Goal: Task Accomplishment & Management: Complete application form

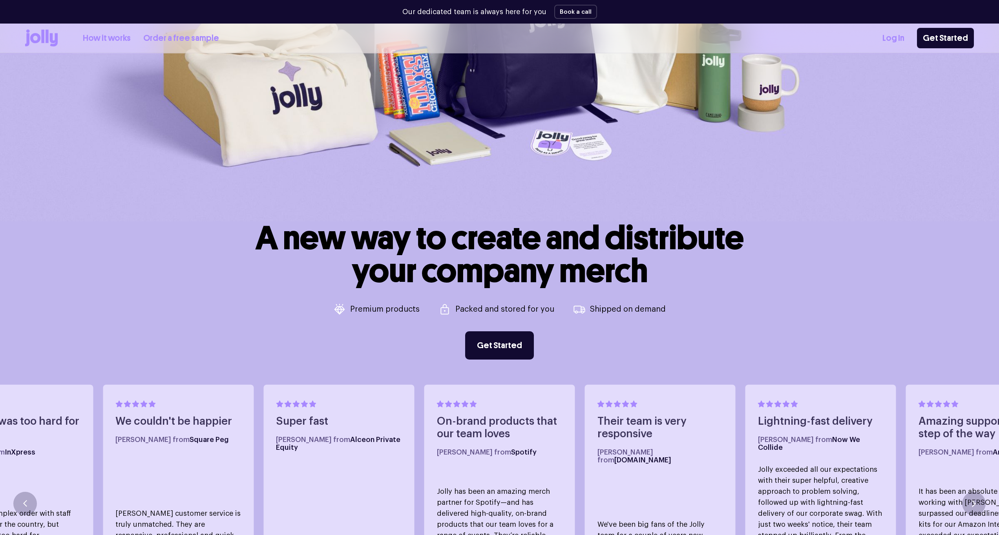
scroll to position [316, 0]
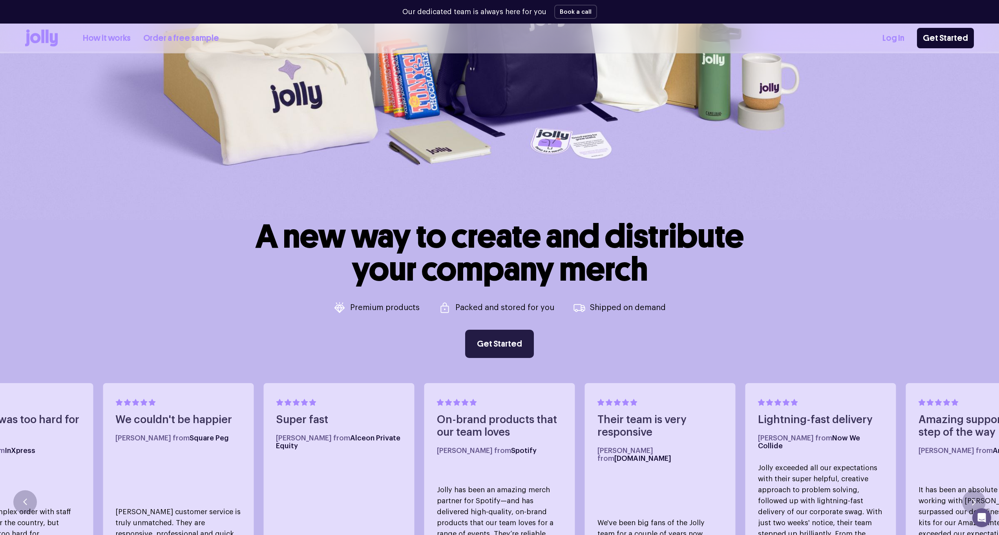
click at [499, 347] on link "Get Started" at bounding box center [499, 344] width 69 height 28
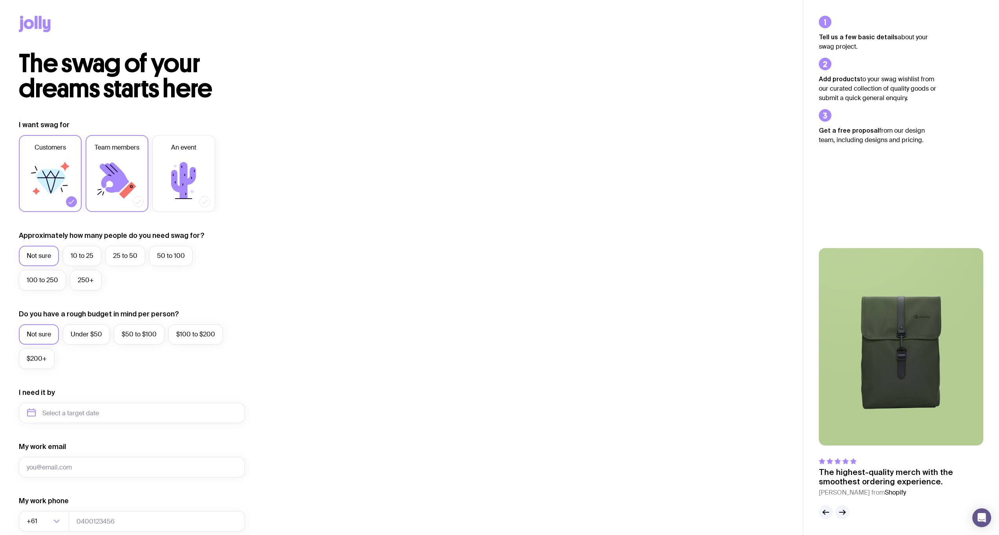
click at [134, 168] on icon at bounding box center [116, 180] width 47 height 47
click at [0, 0] on input "Team members" at bounding box center [0, 0] width 0 height 0
click at [53, 176] on icon at bounding box center [51, 182] width 30 height 26
click at [0, 0] on input "Customers" at bounding box center [0, 0] width 0 height 0
drag, startPoint x: 333, startPoint y: 223, endPoint x: 327, endPoint y: 175, distance: 49.0
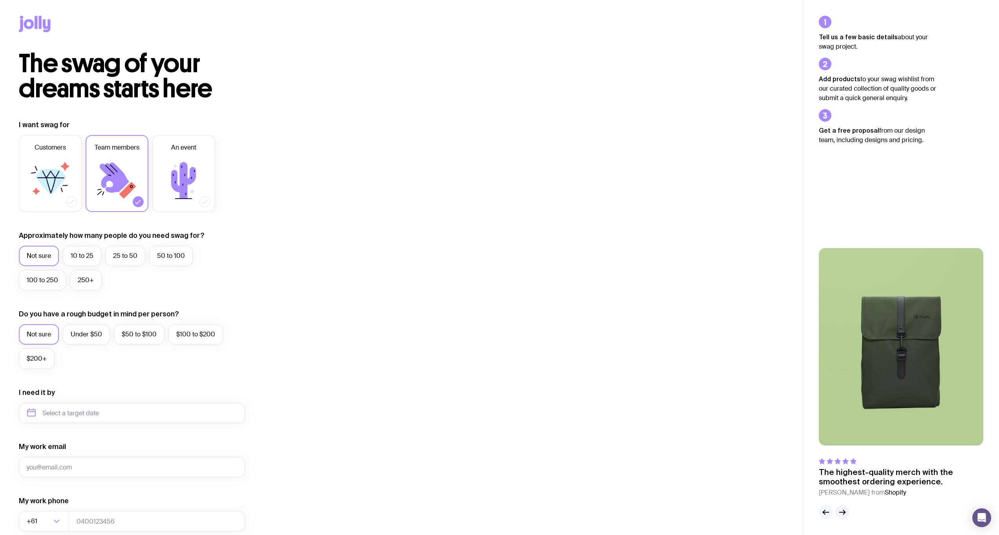
click at [328, 174] on div "I want swag for Customers Team members An event Approximately how many people d…" at bounding box center [401, 376] width 765 height 513
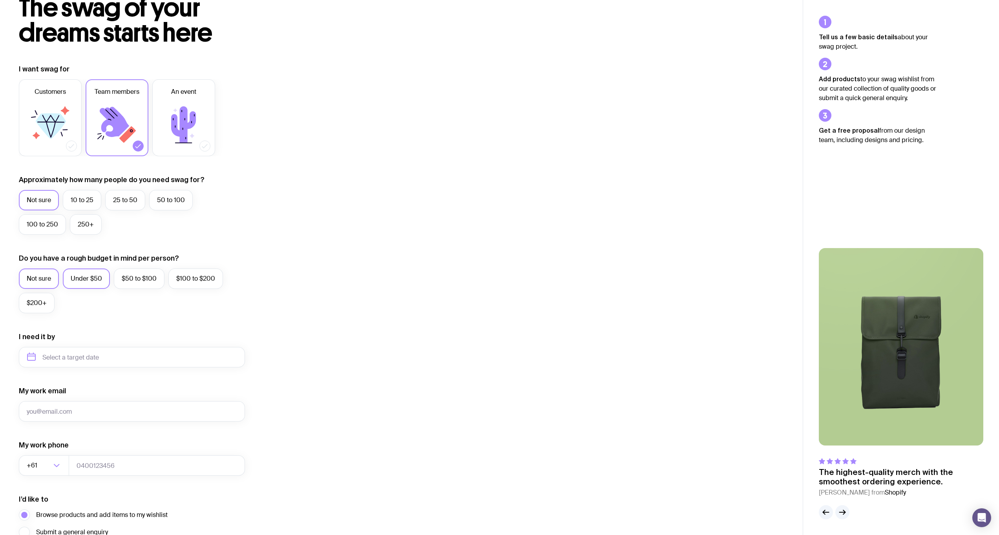
click at [95, 277] on label "Under $50" at bounding box center [86, 278] width 47 height 20
click at [0, 0] on input "Under $50" at bounding box center [0, 0] width 0 height 0
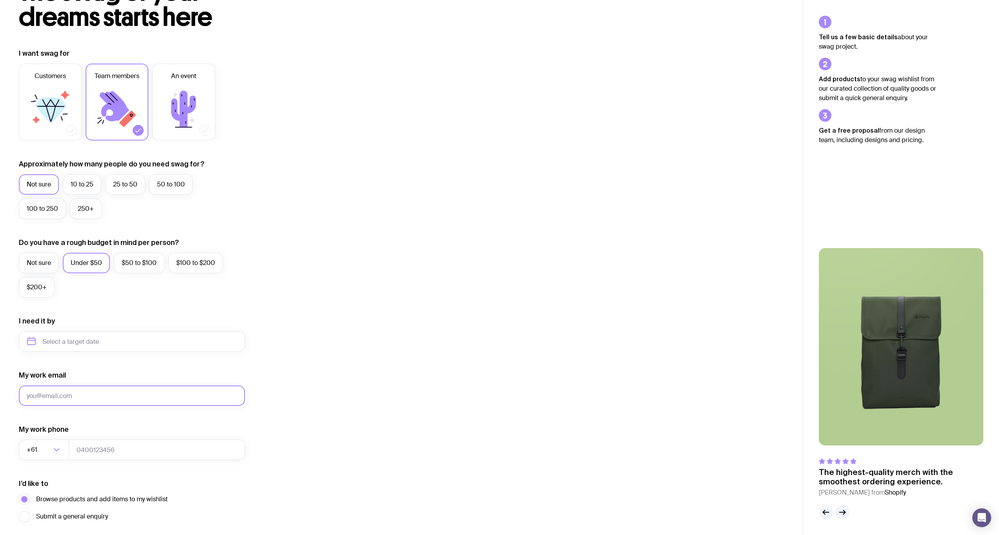
scroll to position [125, 0]
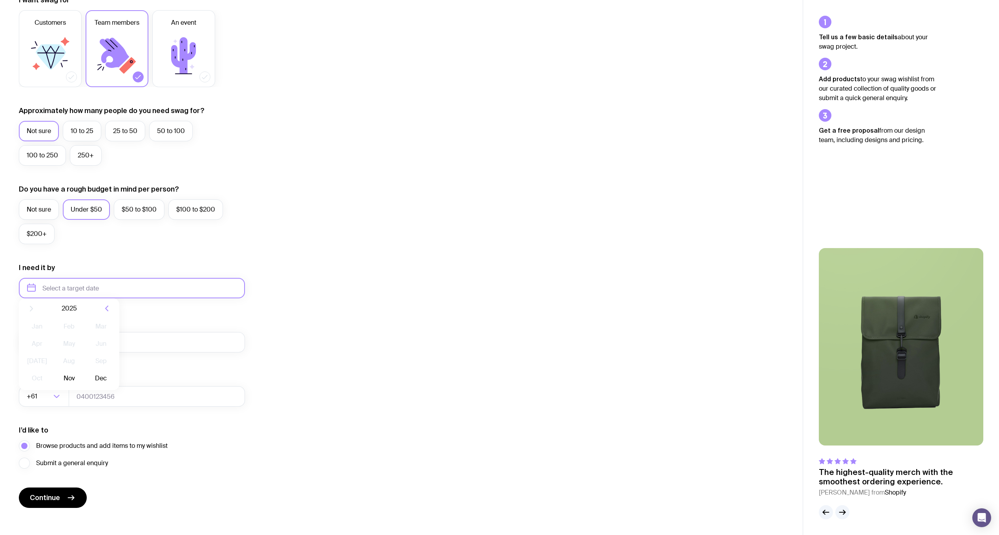
click at [67, 291] on input "text" at bounding box center [132, 288] width 226 height 20
click at [102, 389] on button "Dec" at bounding box center [101, 385] width 29 height 16
type input "[DATE]"
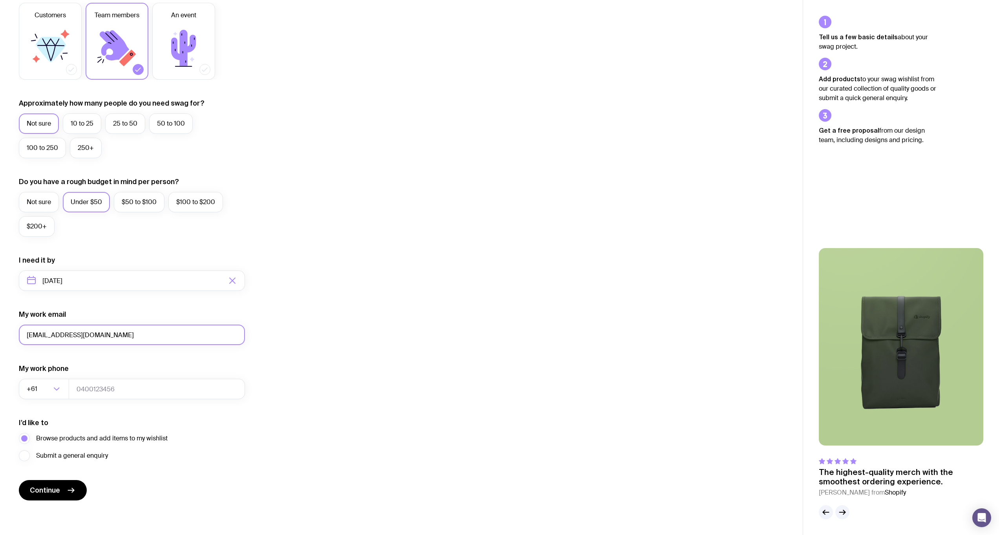
type input "[EMAIL_ADDRESS][DOMAIN_NAME]"
type input "404242207"
click at [92, 122] on label "10 to 25" at bounding box center [82, 123] width 38 height 20
click at [0, 0] on input "10 to 25" at bounding box center [0, 0] width 0 height 0
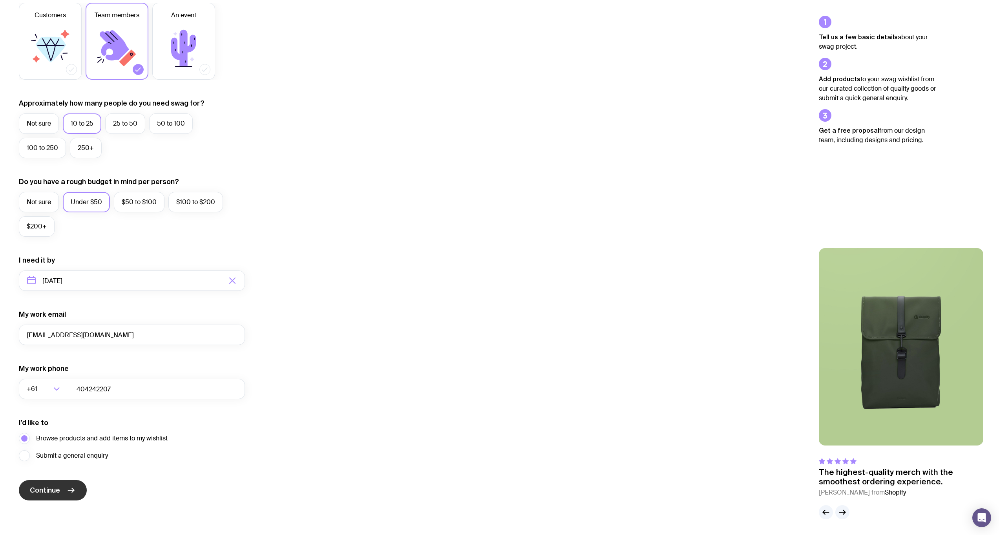
click at [75, 493] on icon "submit" at bounding box center [70, 489] width 9 height 9
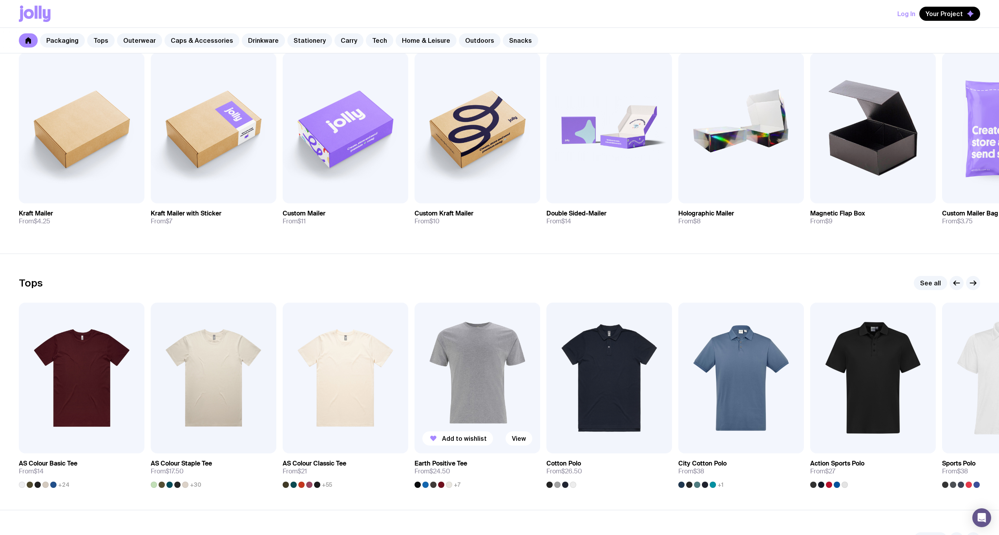
scroll to position [229, 0]
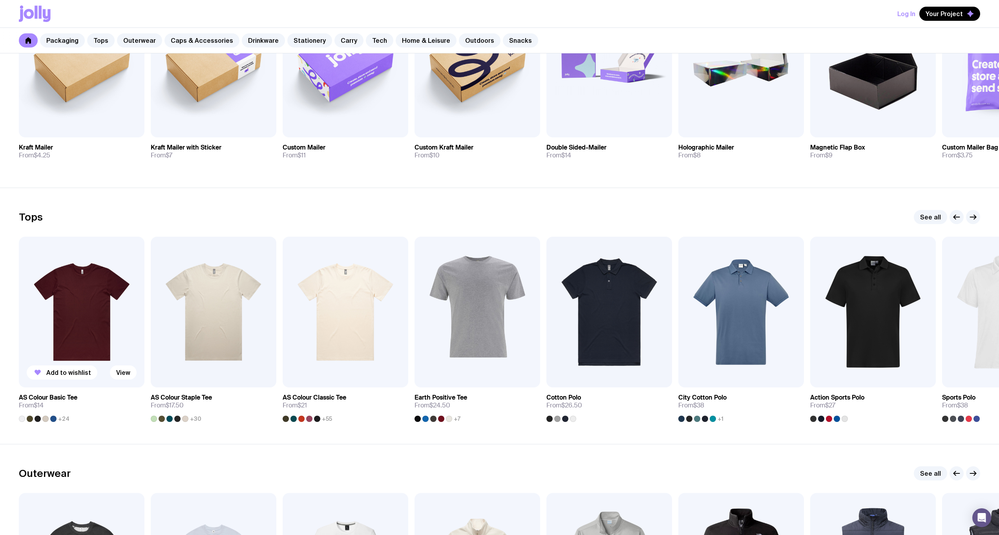
click at [85, 281] on img at bounding box center [82, 312] width 126 height 151
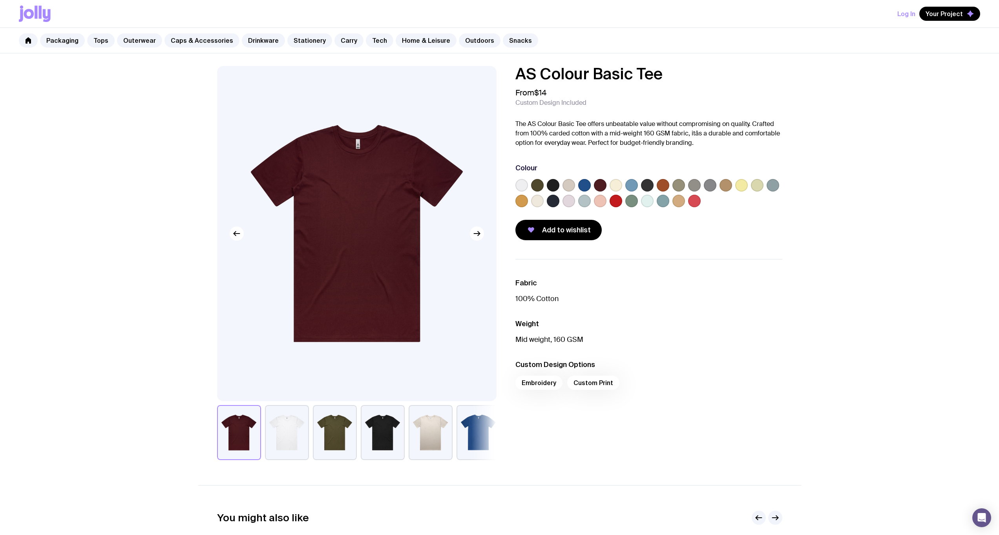
click at [545, 384] on div "Embroidery Custom Print" at bounding box center [648, 385] width 267 height 19
click at [579, 378] on div "Embroidery Custom Print" at bounding box center [648, 385] width 267 height 19
click at [553, 203] on label at bounding box center [553, 201] width 13 height 13
click at [0, 0] on input "radio" at bounding box center [0, 0] width 0 height 0
click at [534, 185] on label at bounding box center [537, 185] width 13 height 13
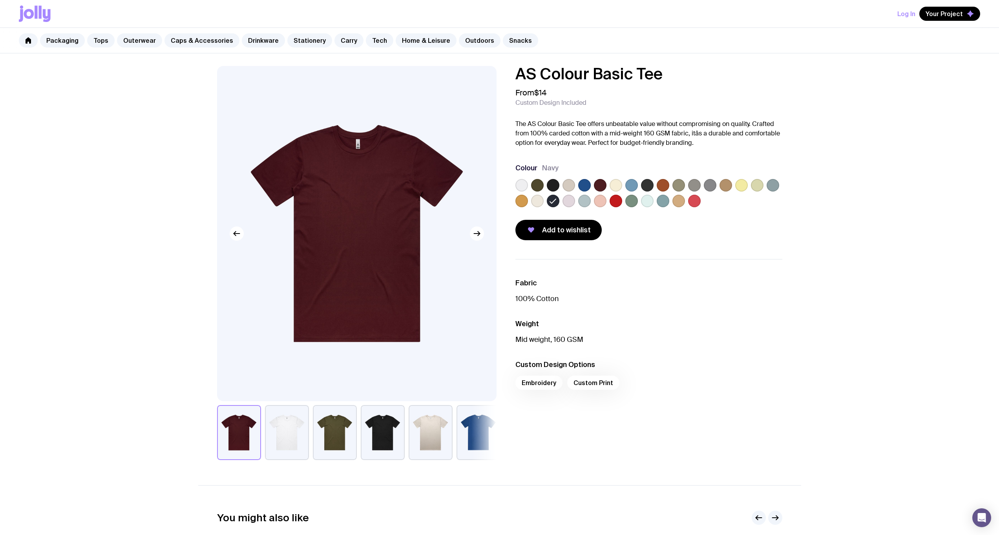
click at [0, 0] on input "radio" at bounding box center [0, 0] width 0 height 0
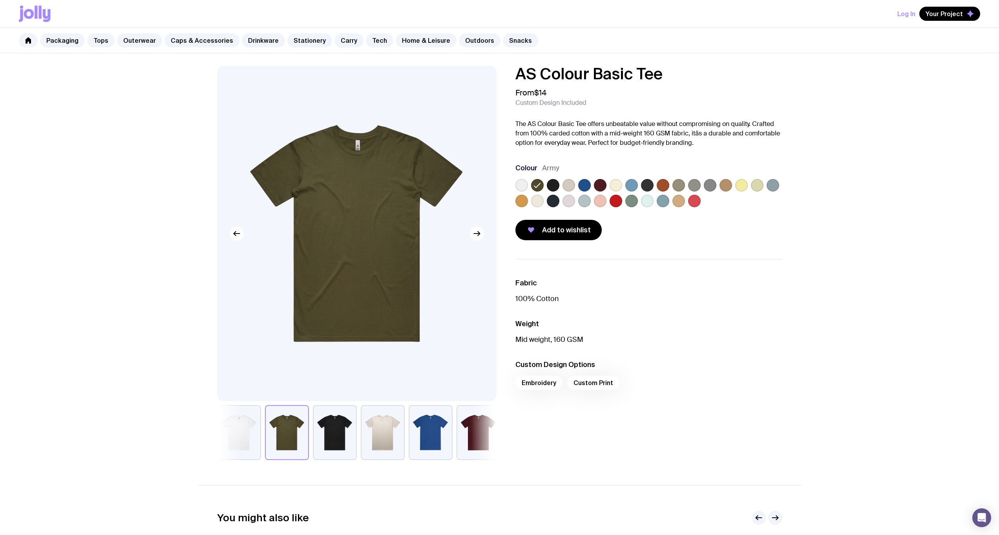
click at [524, 185] on label at bounding box center [521, 185] width 13 height 13
click at [0, 0] on input "radio" at bounding box center [0, 0] width 0 height 0
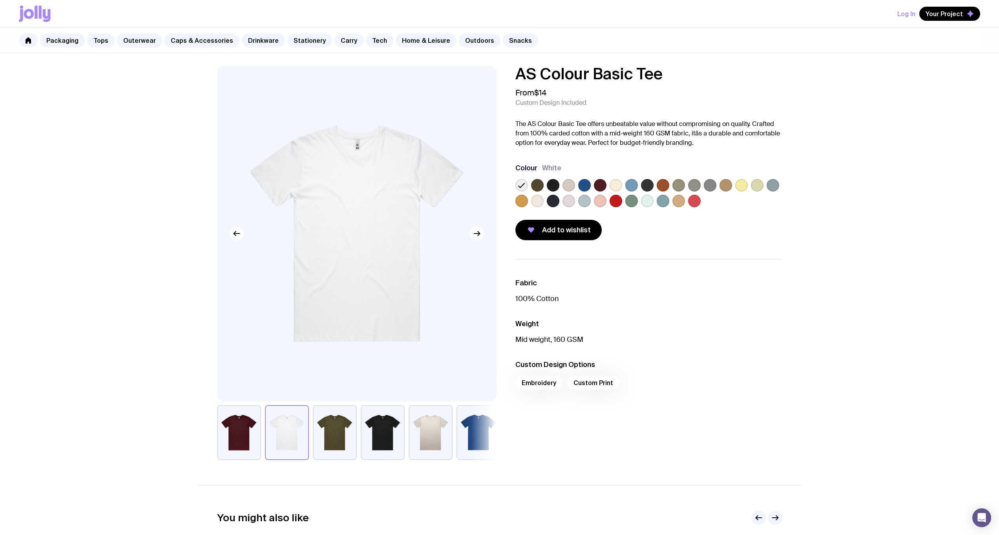
click at [573, 188] on label at bounding box center [568, 185] width 13 height 13
click at [0, 0] on input "radio" at bounding box center [0, 0] width 0 height 0
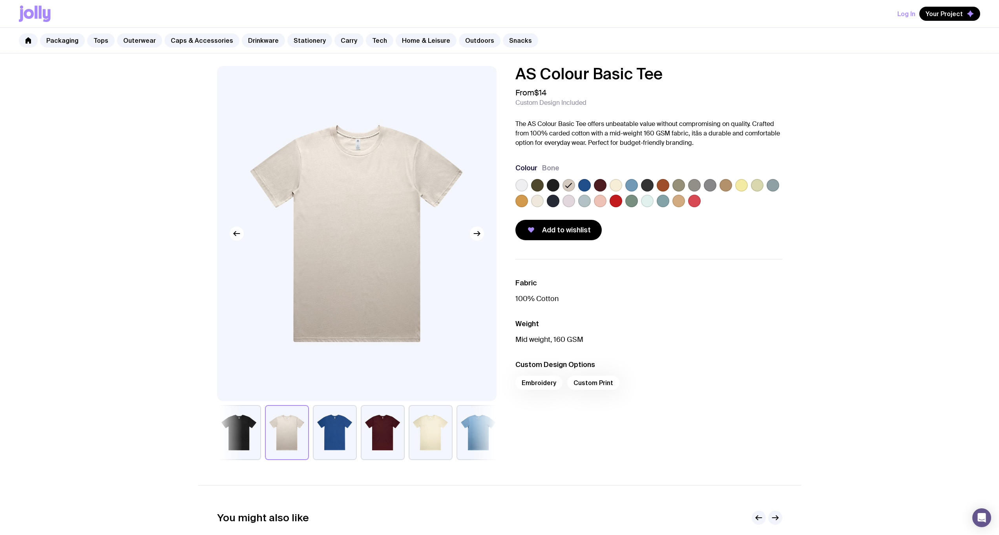
click at [553, 188] on label at bounding box center [553, 185] width 13 height 13
click at [0, 0] on input "radio" at bounding box center [0, 0] width 0 height 0
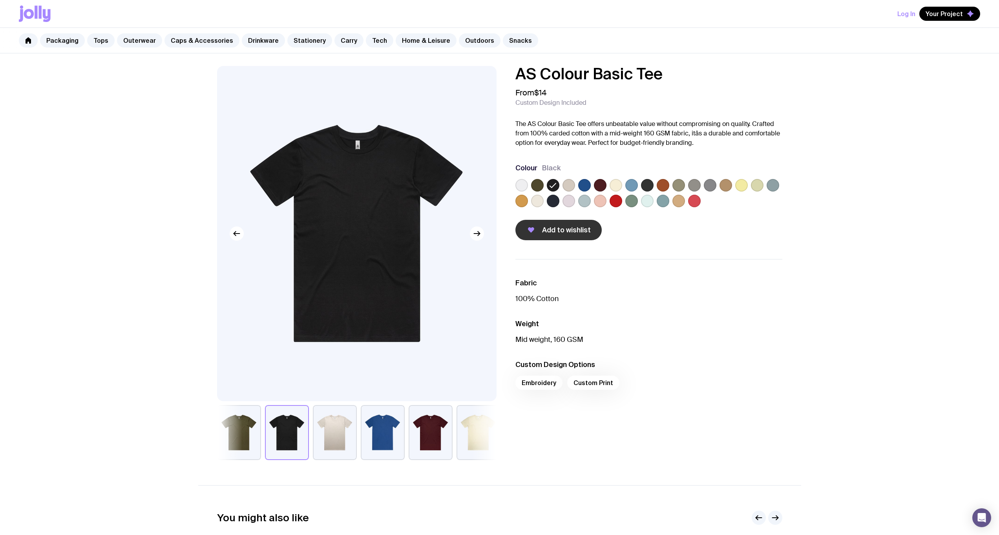
click at [553, 230] on span "Add to wishlist" at bounding box center [566, 229] width 49 height 9
click at [179, 39] on link "Caps & Accessories" at bounding box center [201, 40] width 75 height 14
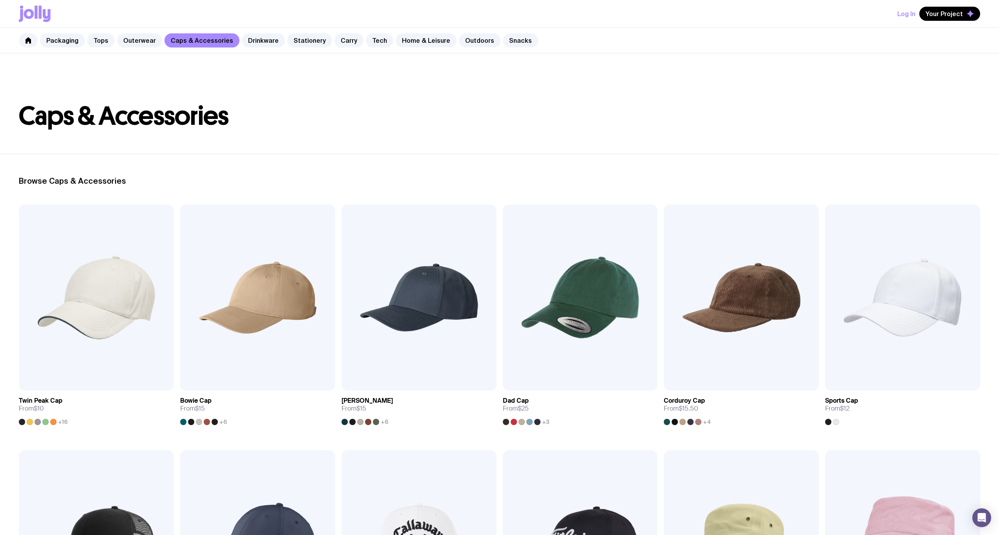
drag, startPoint x: 388, startPoint y: 147, endPoint x: 377, endPoint y: 122, distance: 27.3
click at [379, 130] on header "Caps & Accessories" at bounding box center [499, 103] width 999 height 100
click at [377, 121] on h1 "Caps & Accessories" at bounding box center [499, 116] width 961 height 25
click at [433, 73] on header "Caps & Accessories" at bounding box center [499, 103] width 999 height 100
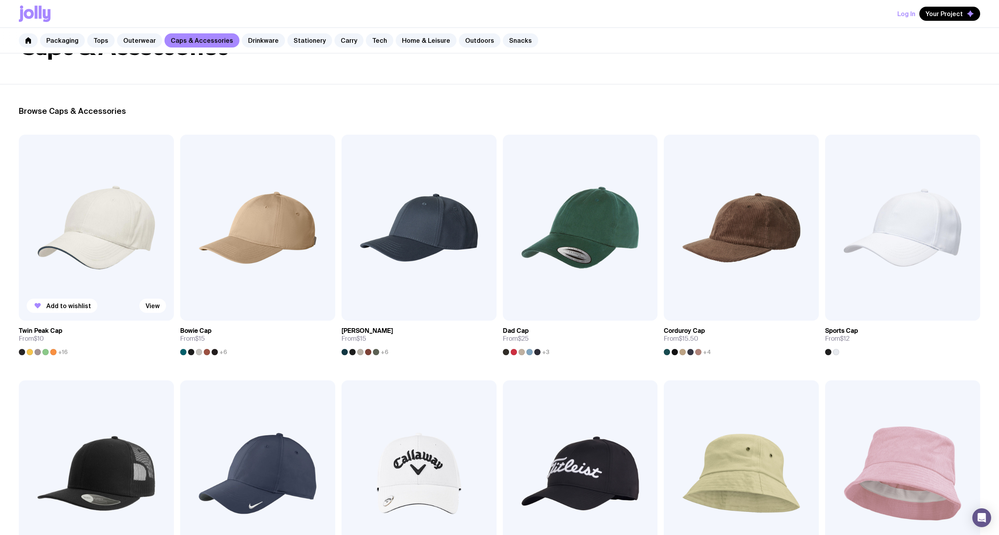
click at [117, 229] on img at bounding box center [96, 228] width 155 height 186
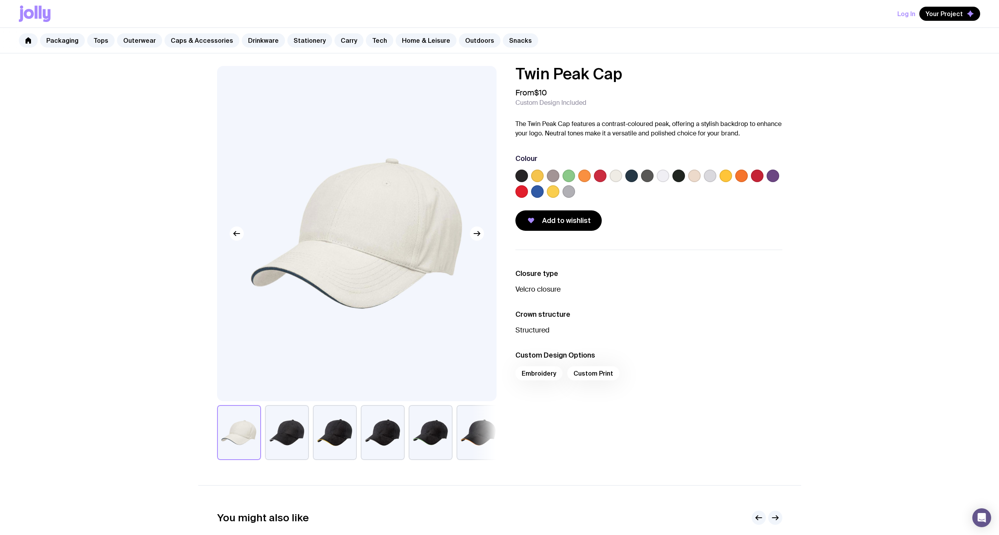
click at [519, 171] on label at bounding box center [521, 176] width 13 height 13
click at [0, 0] on input "radio" at bounding box center [0, 0] width 0 height 0
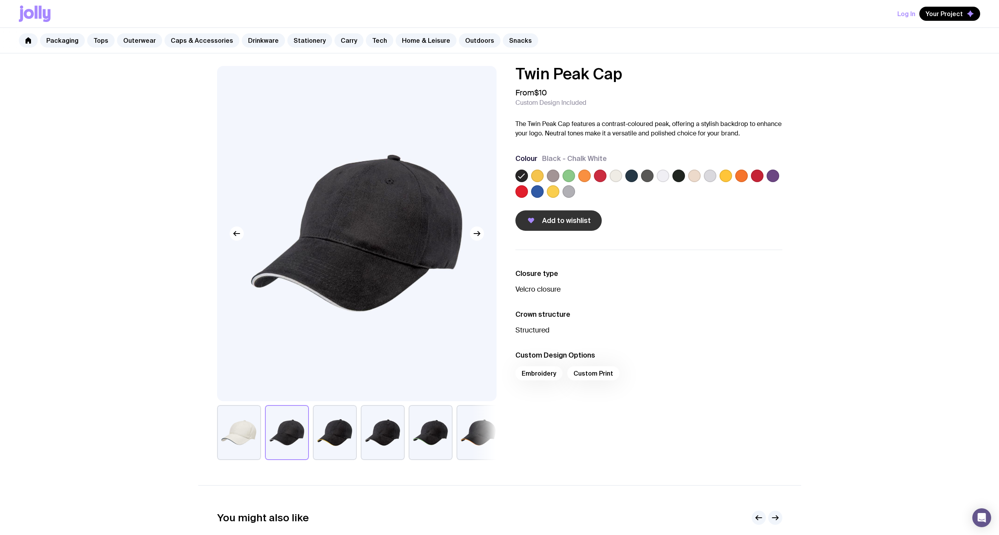
click at [557, 222] on span "Add to wishlist" at bounding box center [566, 220] width 49 height 9
click at [949, 12] on span "Your Project" at bounding box center [943, 14] width 37 height 8
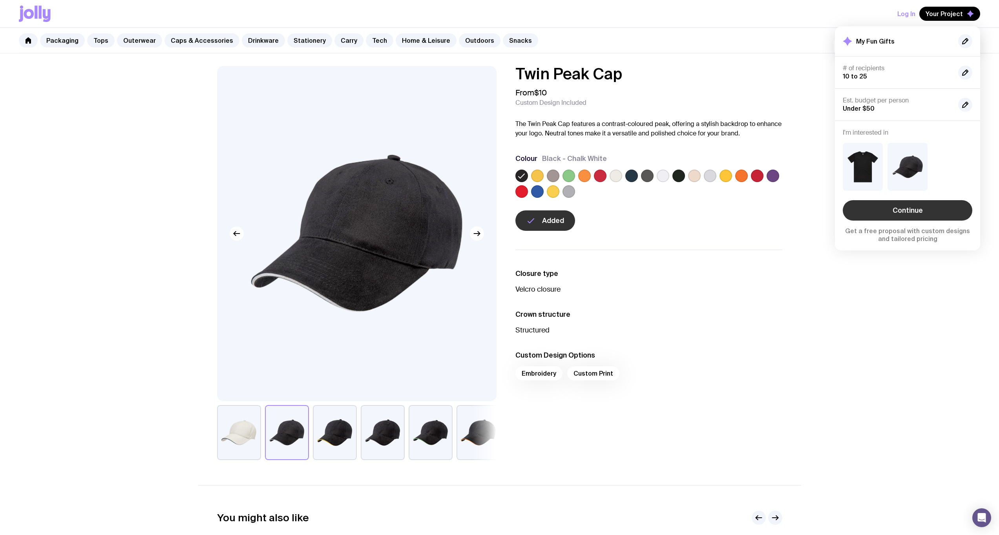
click at [905, 208] on link "Continue" at bounding box center [908, 210] width 130 height 20
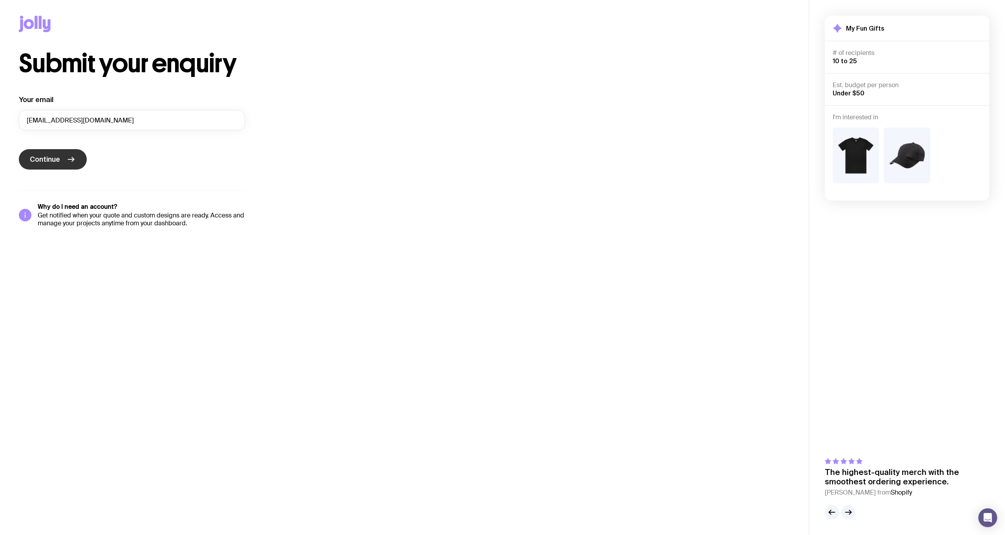
click at [79, 159] on button "Continue" at bounding box center [53, 159] width 68 height 20
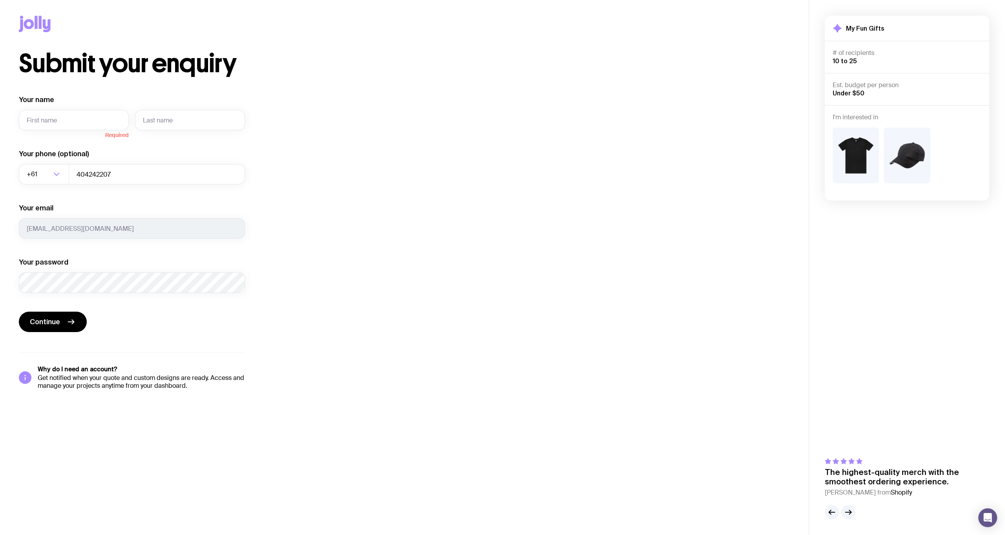
drag, startPoint x: 413, startPoint y: 126, endPoint x: 406, endPoint y: 125, distance: 7.1
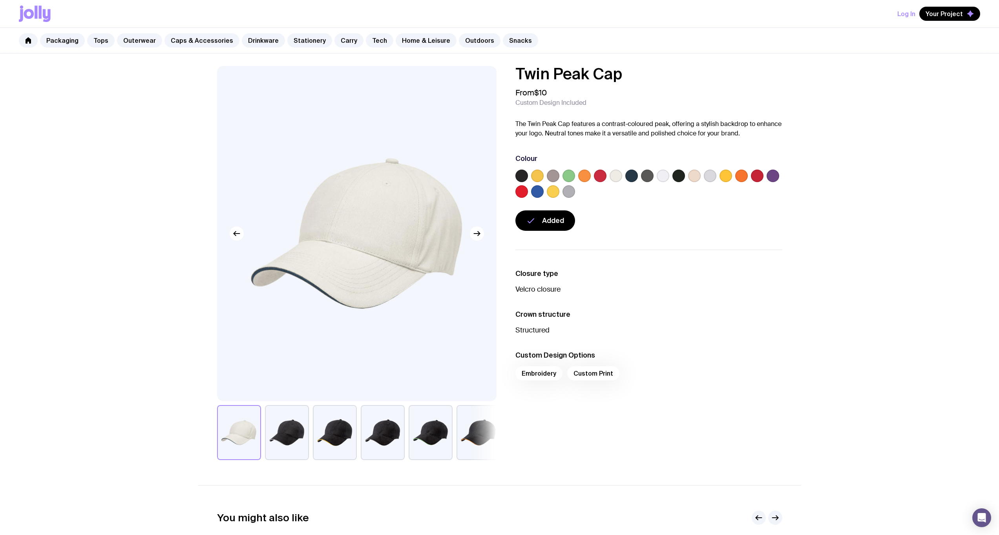
click at [47, 18] on icon at bounding box center [47, 15] width 8 height 13
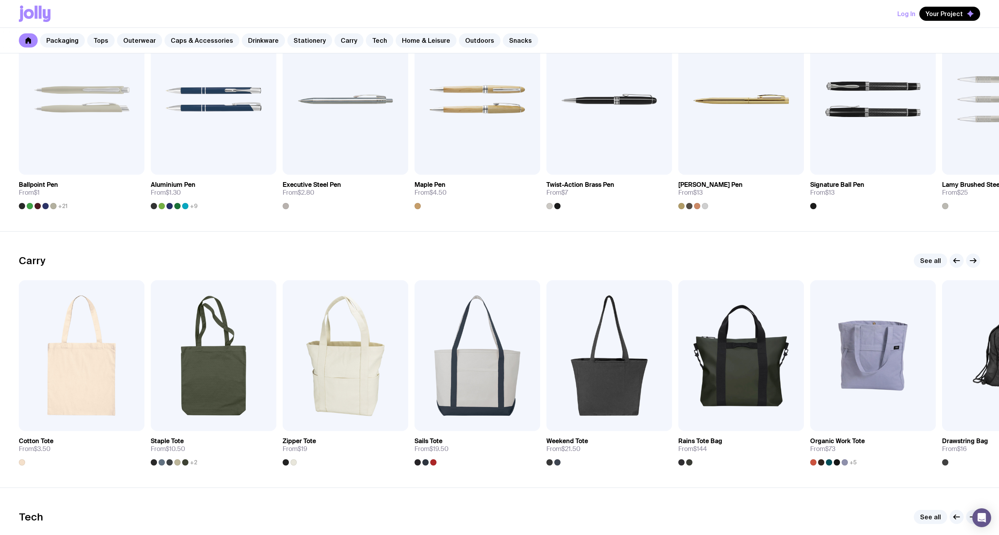
scroll to position [1468, 0]
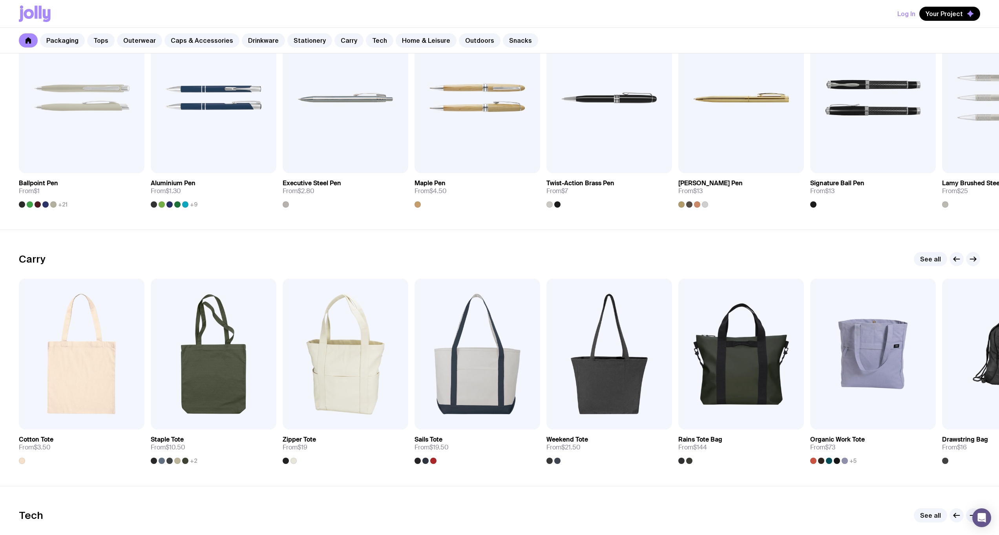
click at [495, 246] on section "Carry See all Add to wishlist View Cotton Tote From $3.50 Add to wishlist View …" at bounding box center [499, 358] width 999 height 256
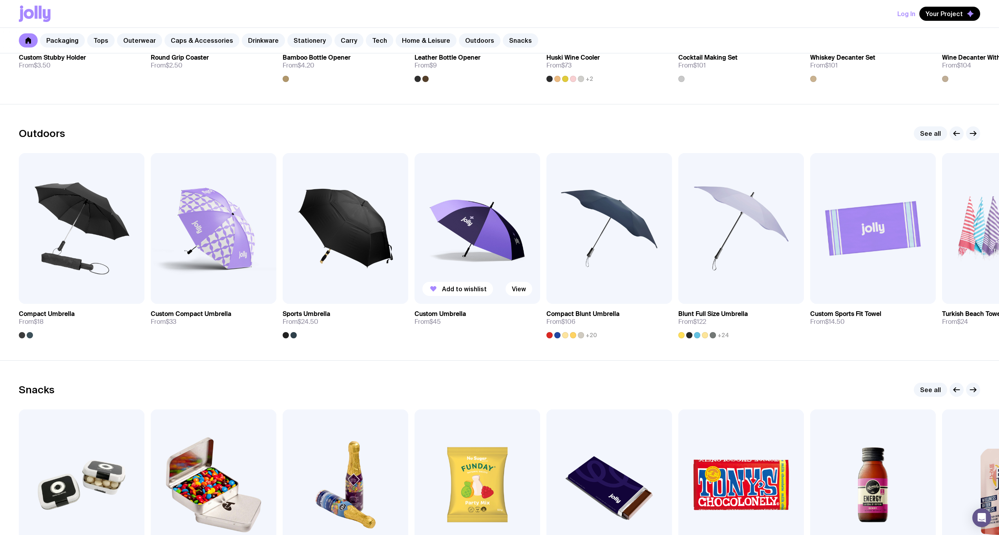
scroll to position [2361, 0]
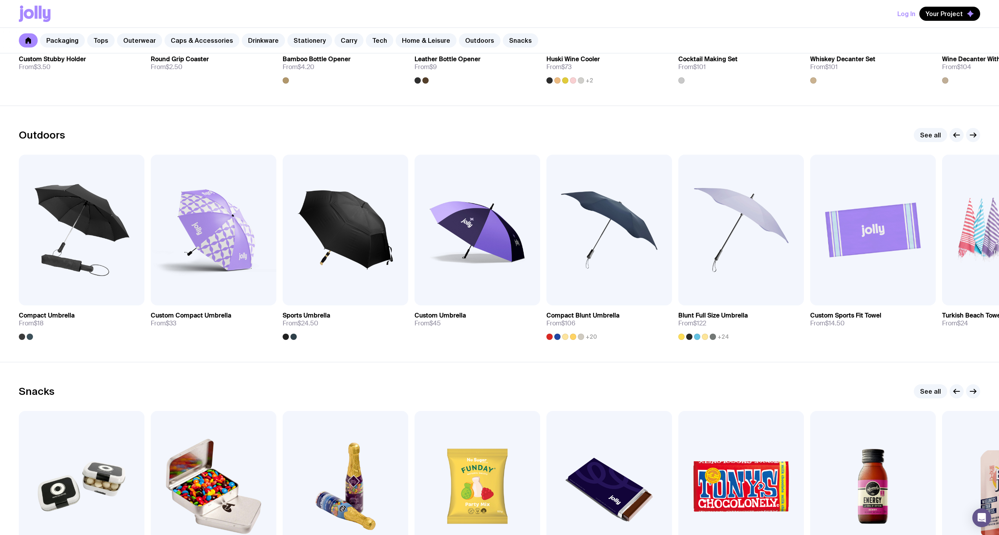
click at [459, 119] on section "Outdoors See all Add to wishlist View Compact Umbrella From $18 Add to wishlist…" at bounding box center [499, 234] width 999 height 256
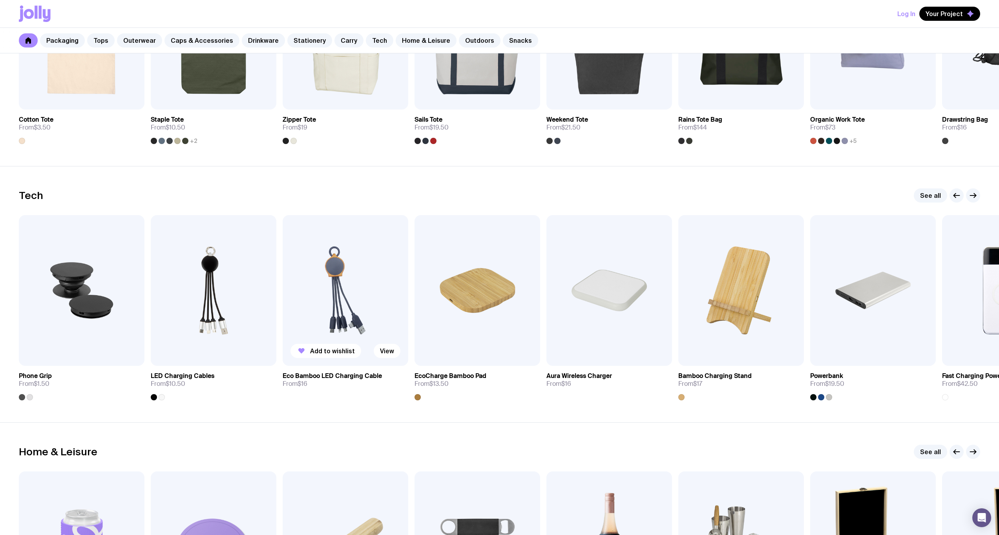
scroll to position [1773, 0]
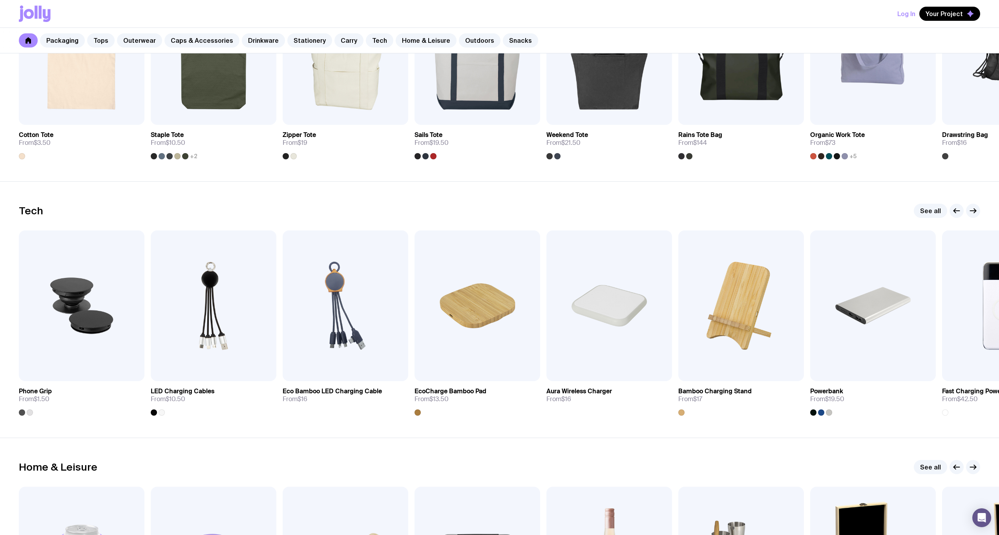
drag, startPoint x: 390, startPoint y: 203, endPoint x: 267, endPoint y: 192, distance: 122.9
click at [310, 183] on section "Tech See all Add to wishlist View Phone Grip From $1.50 Add to wishlist View LE…" at bounding box center [499, 309] width 999 height 256
click at [267, 192] on section "Tech See all Add to wishlist View Phone Grip From $1.50 Add to wishlist View LE…" at bounding box center [499, 309] width 999 height 256
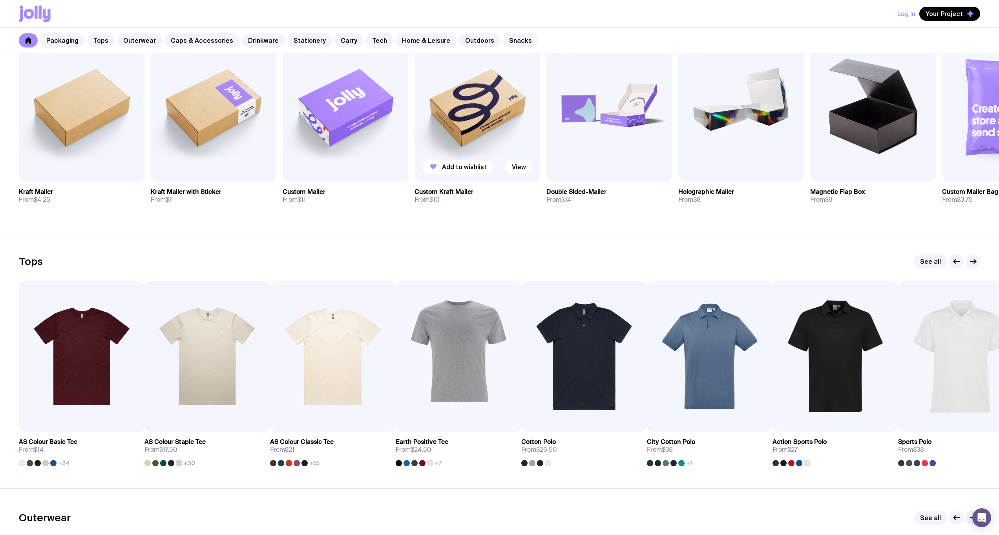
scroll to position [9, 0]
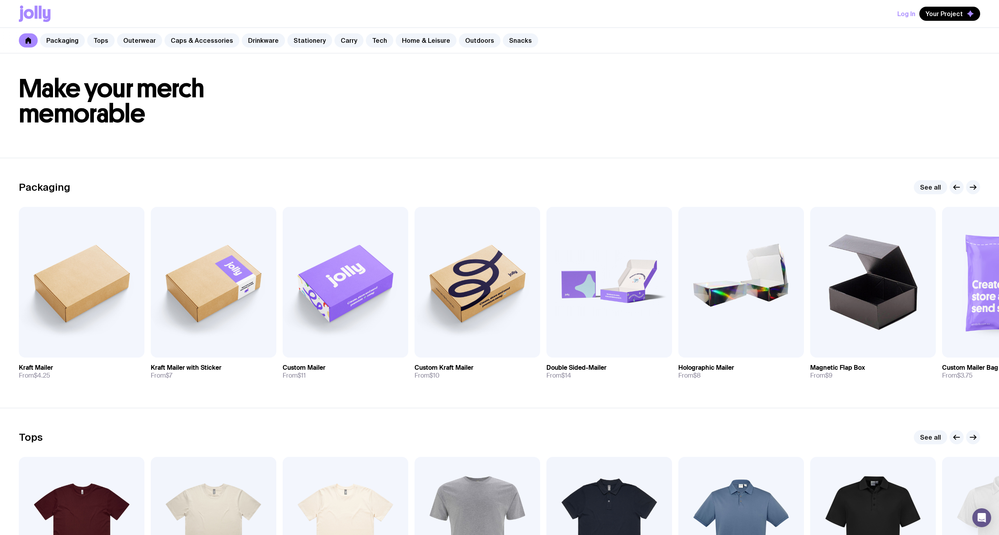
drag, startPoint x: 530, startPoint y: 140, endPoint x: 517, endPoint y: 132, distance: 15.4
click at [520, 127] on header "Make your merch memorable" at bounding box center [499, 101] width 999 height 113
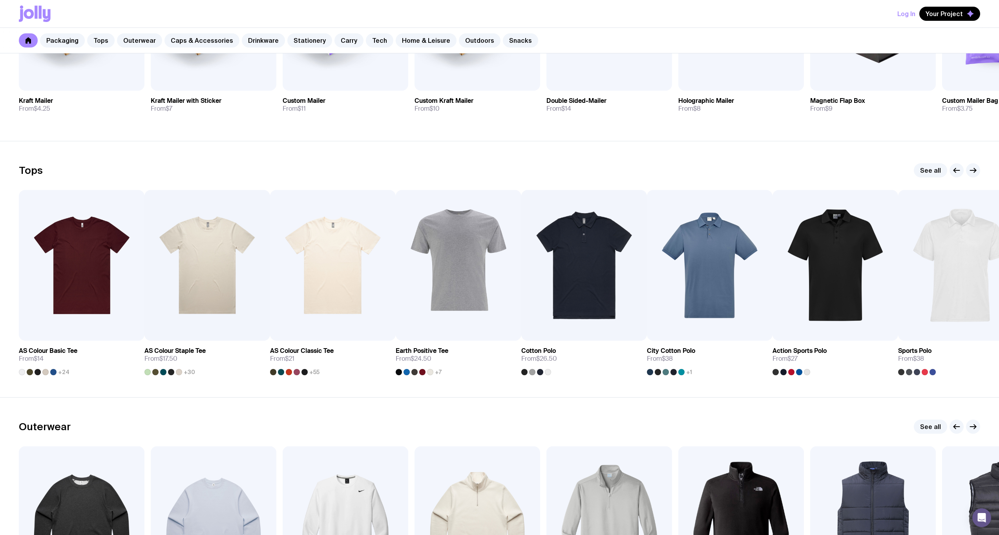
scroll to position [648, 0]
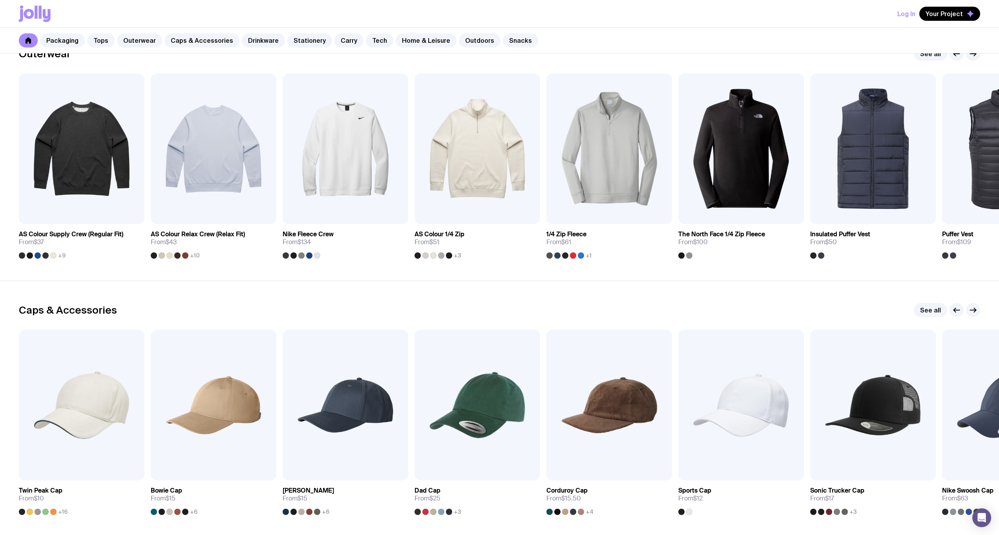
click at [423, 297] on section "Caps & Accessories See all Added View Twin Peak Cap From $10 +16 Add to wishlis…" at bounding box center [499, 409] width 999 height 256
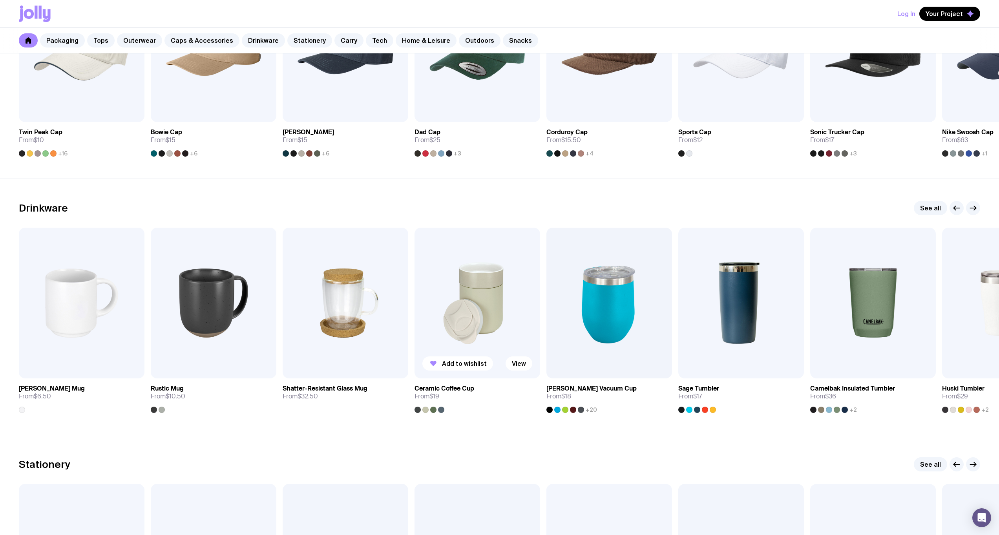
scroll to position [962, 0]
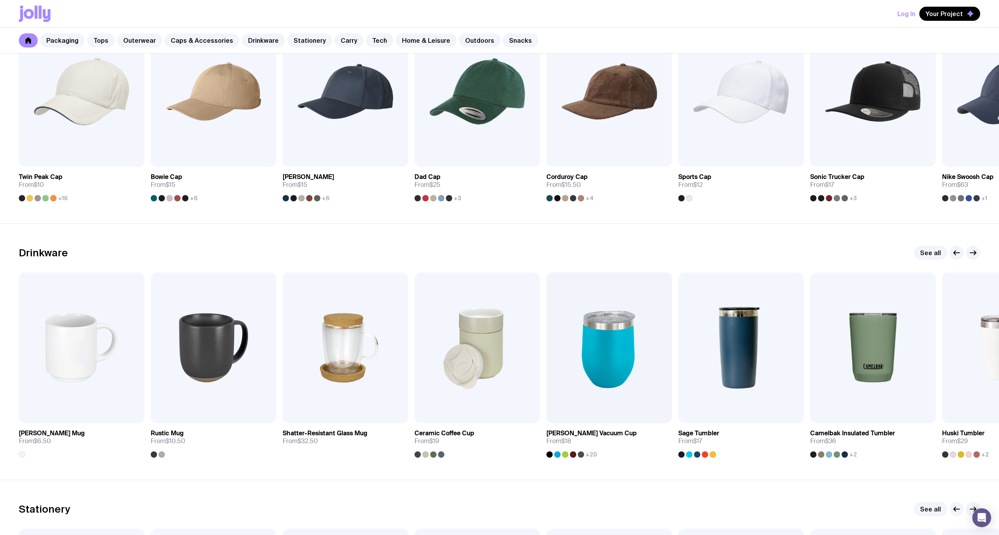
click at [445, 254] on div "Drinkware See all" at bounding box center [499, 253] width 961 height 14
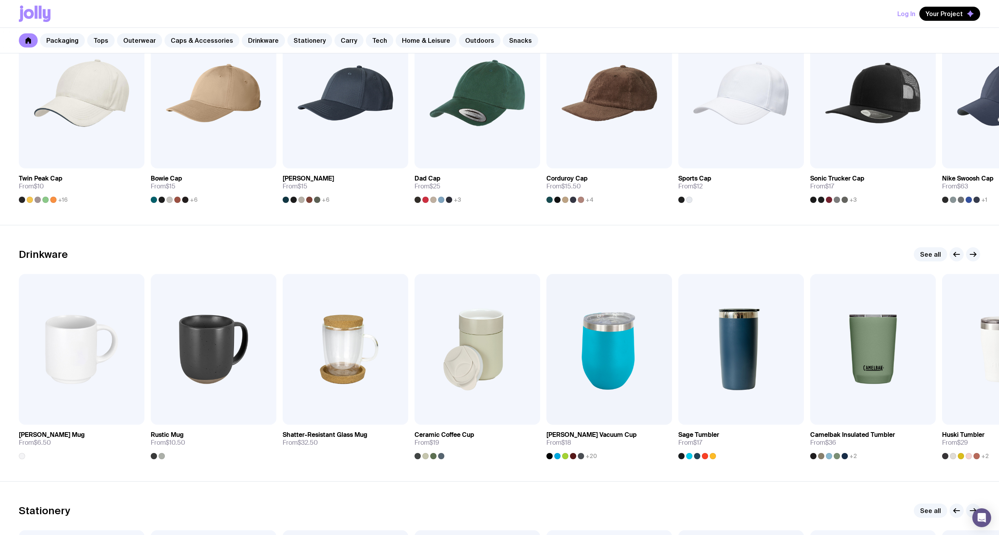
scroll to position [901, 0]
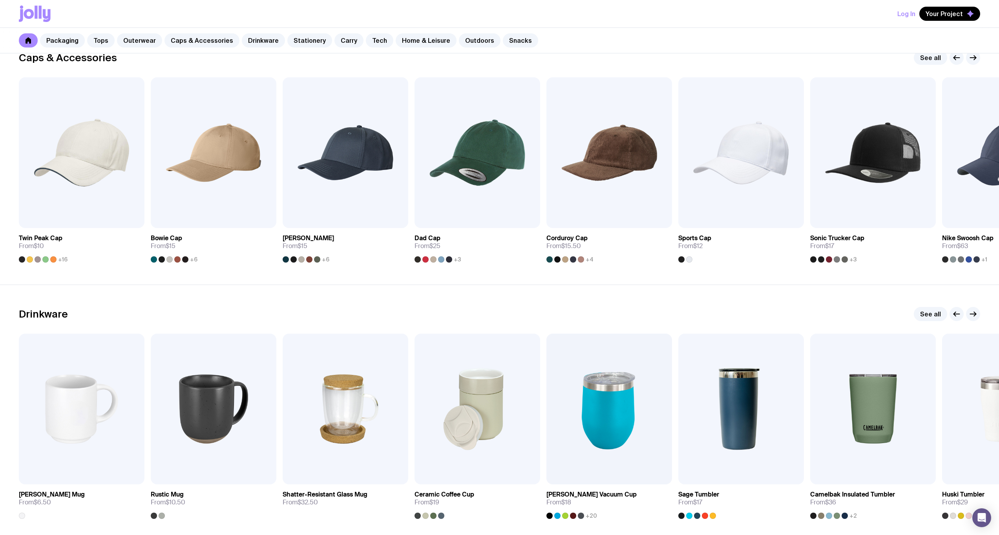
click at [419, 302] on section "Drinkware See all Add to wishlist View Stella Stackable Mug From $6.50 Add to w…" at bounding box center [499, 413] width 999 height 256
